Goal: Transaction & Acquisition: Purchase product/service

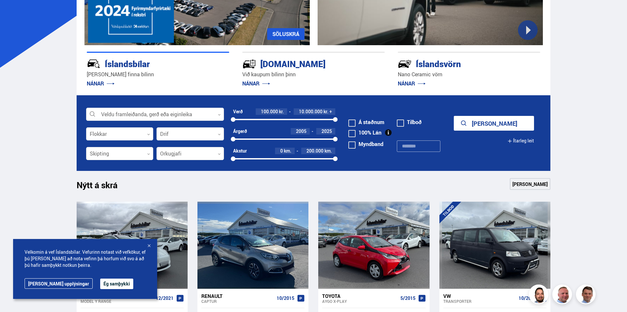
scroll to position [164, 0]
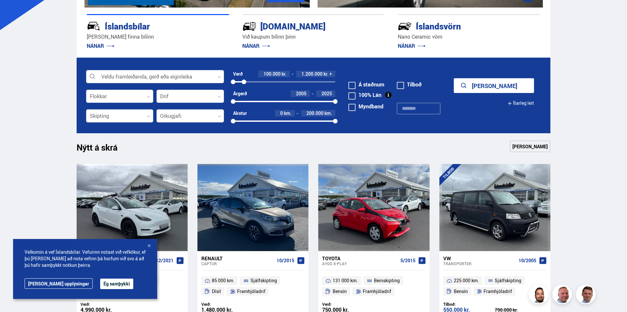
drag, startPoint x: 334, startPoint y: 82, endPoint x: 244, endPoint y: 81, distance: 90.4
click at [244, 81] on div at bounding box center [244, 82] width 5 height 5
click at [495, 87] on button "Sýna 22 bíla" at bounding box center [494, 85] width 80 height 15
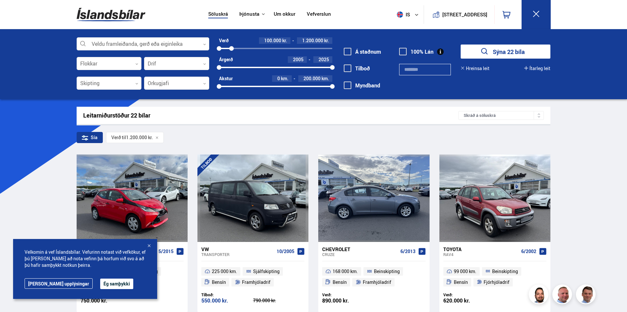
scroll to position [98, 0]
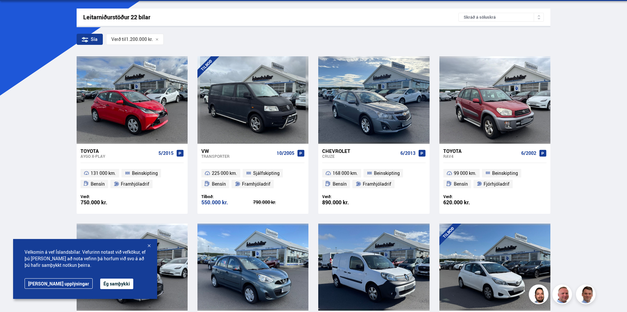
click at [149, 244] on div at bounding box center [149, 246] width 7 height 7
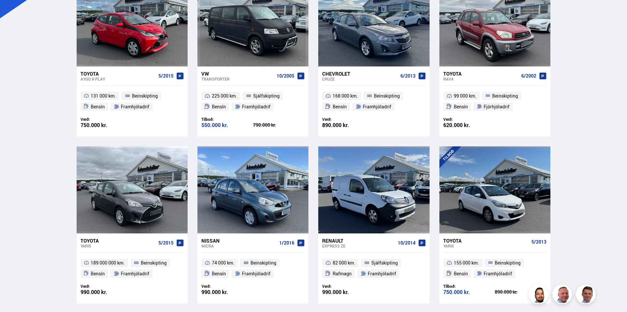
scroll to position [196, 0]
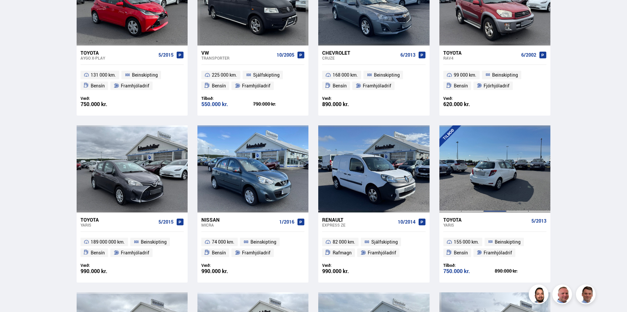
click at [505, 170] on div at bounding box center [495, 168] width 22 height 87
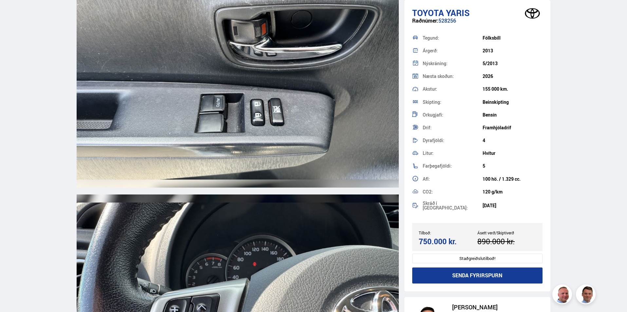
scroll to position [6025, 0]
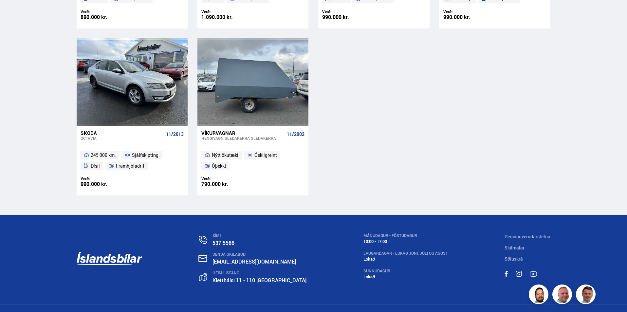
scroll to position [954, 0]
